Goal: Obtain resource: Obtain resource

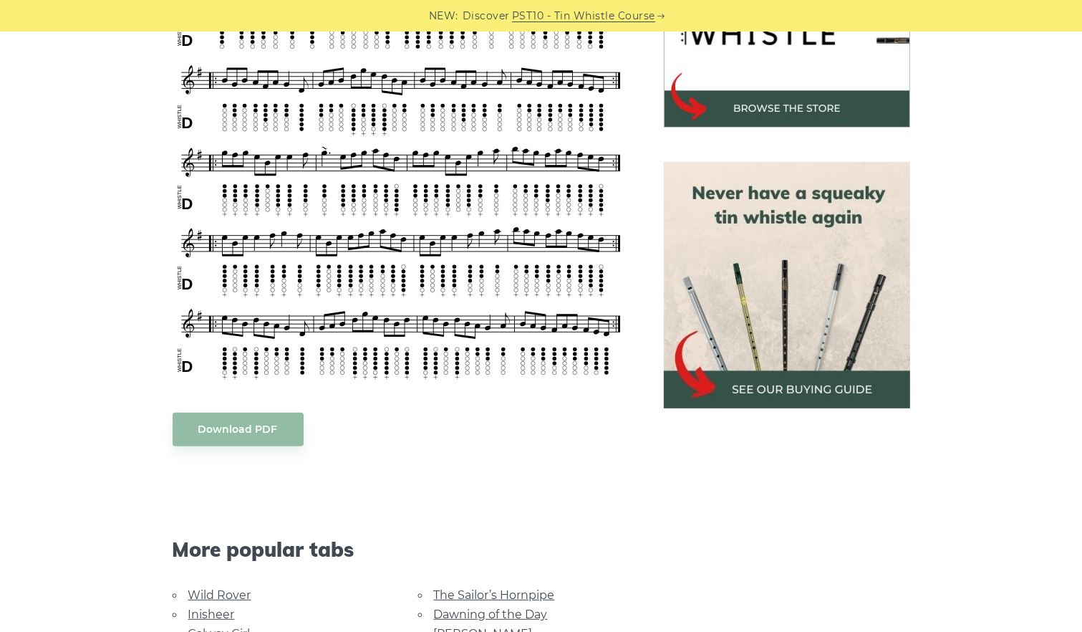
scroll to position [352, 0]
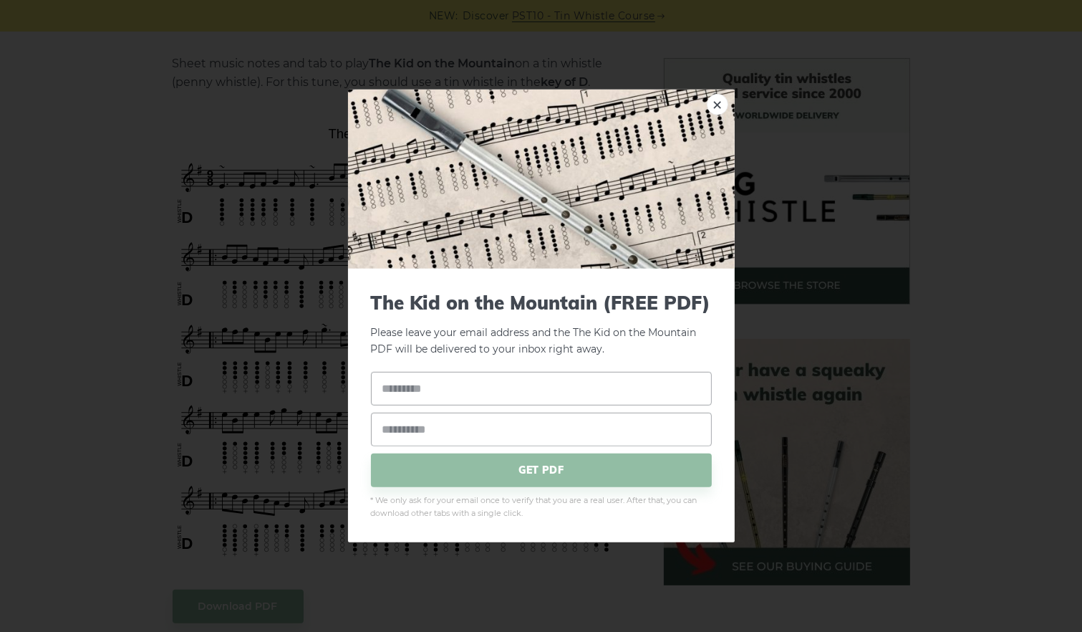
click at [159, 105] on div "× The Kid on the Mountain (FREE PDF) Please leave your email address and the Th…" at bounding box center [541, 316] width 1082 height 632
click at [712, 106] on link "×" at bounding box center [717, 104] width 21 height 21
click at [717, 105] on link "×" at bounding box center [717, 104] width 21 height 21
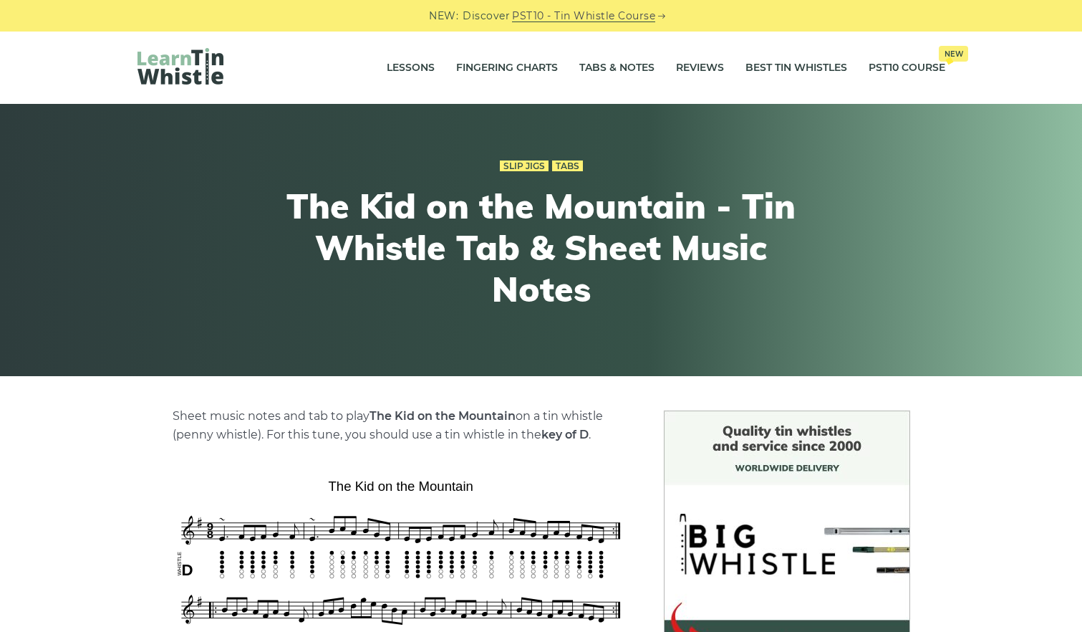
scroll to position [352, 0]
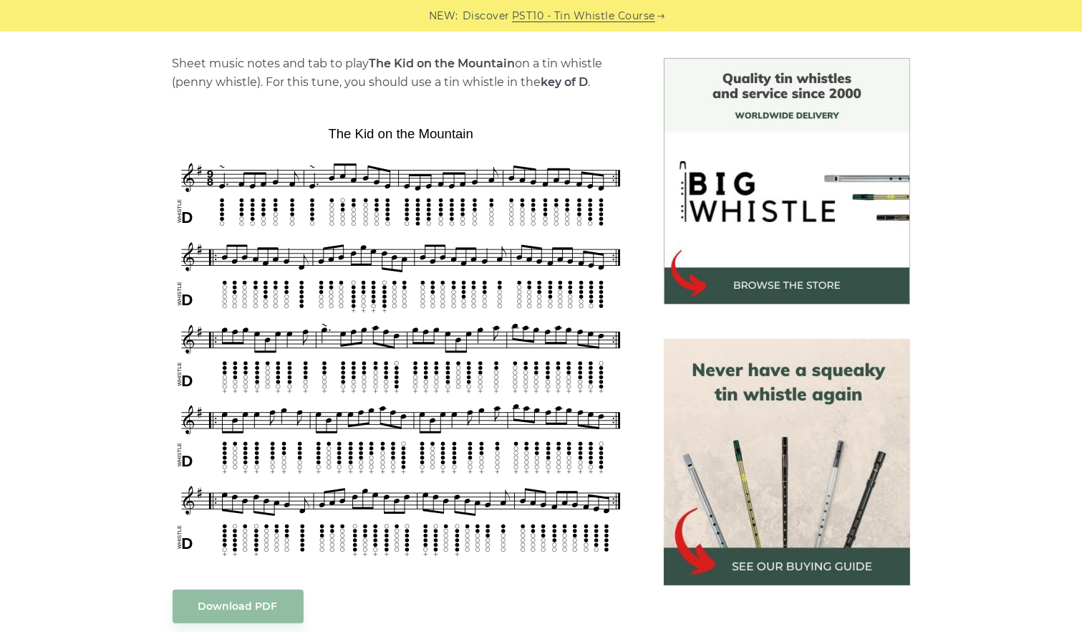
click at [65, 77] on div "Sheet music notes and tab to play The Kid on the Mountain on a tin whistle ([PE…" at bounding box center [541, 577] width 1082 height 1039
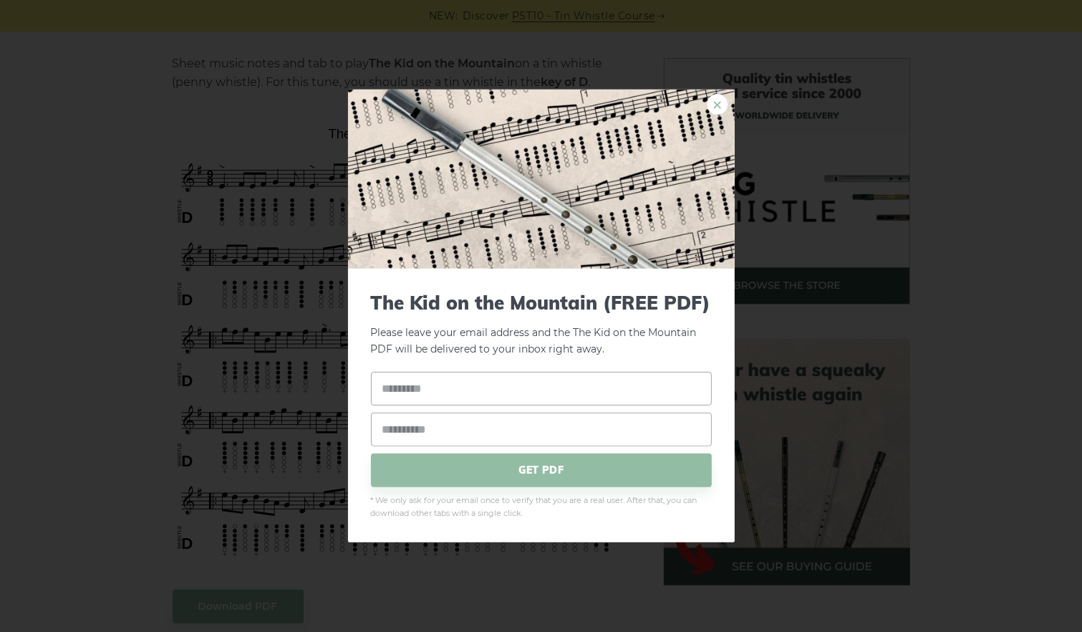
click at [716, 102] on link "×" at bounding box center [717, 104] width 21 height 21
